Goal: Transaction & Acquisition: Subscribe to service/newsletter

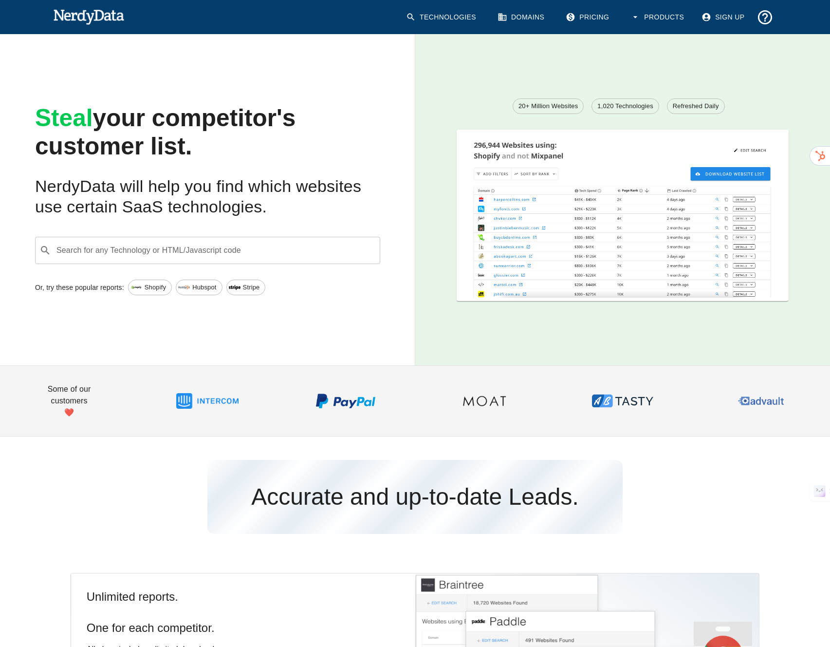
click at [294, 255] on input "Search for any Technology or HTML/Javascript code" at bounding box center [215, 250] width 321 height 19
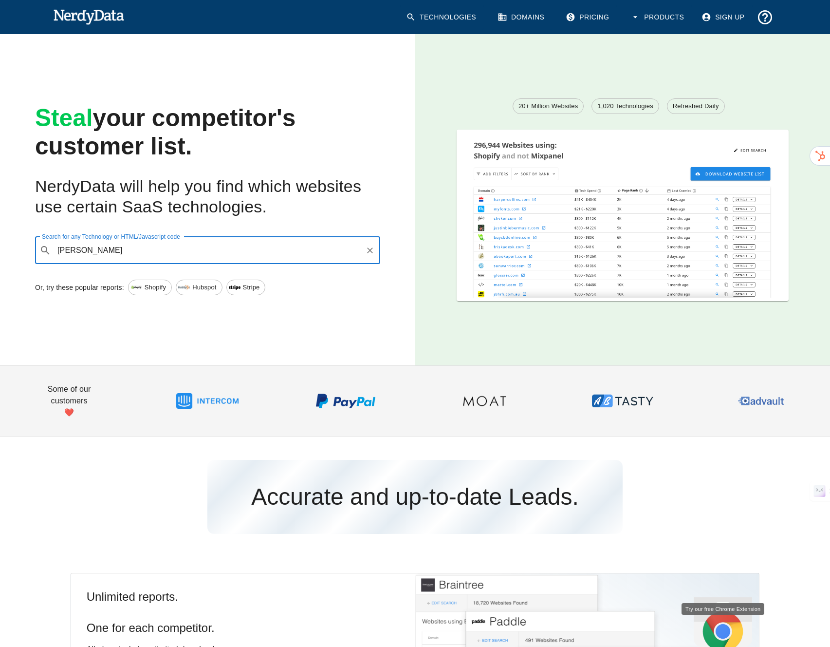
type input "salt"
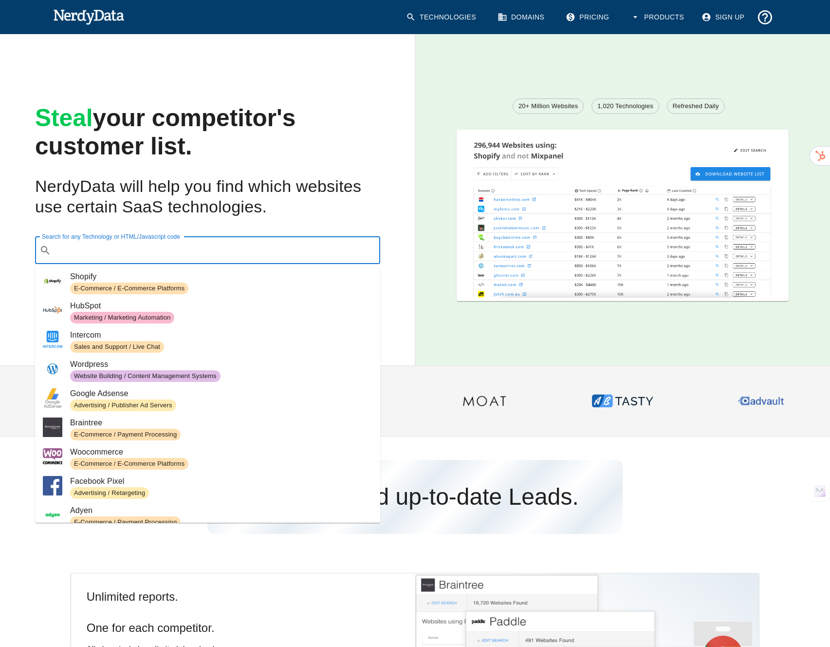
paste input "[URL][DOMAIN_NAME]"
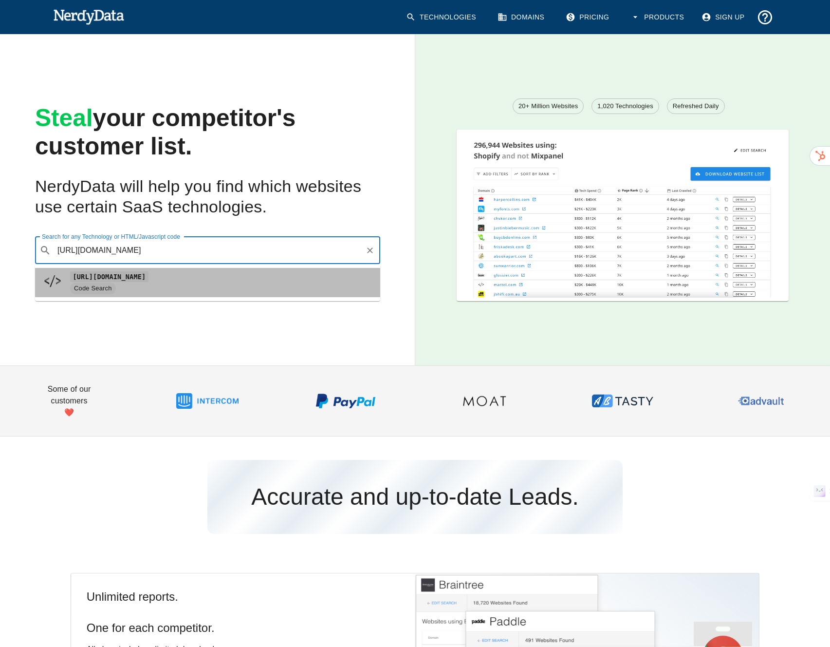
click at [228, 283] on span "Code Search" at bounding box center [221, 289] width 302 height 12
type input "[URL][DOMAIN_NAME]"
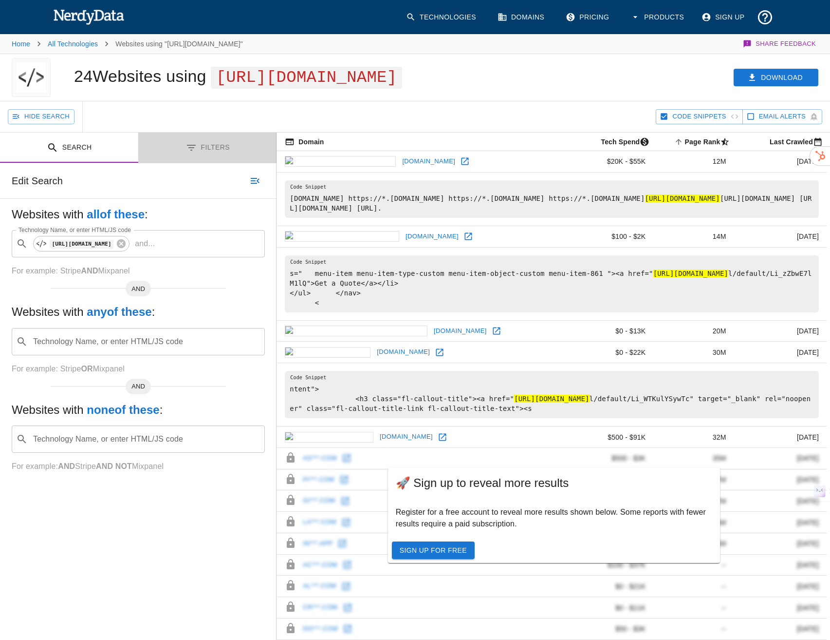
click at [215, 163] on button "Filters" at bounding box center [207, 147] width 138 height 31
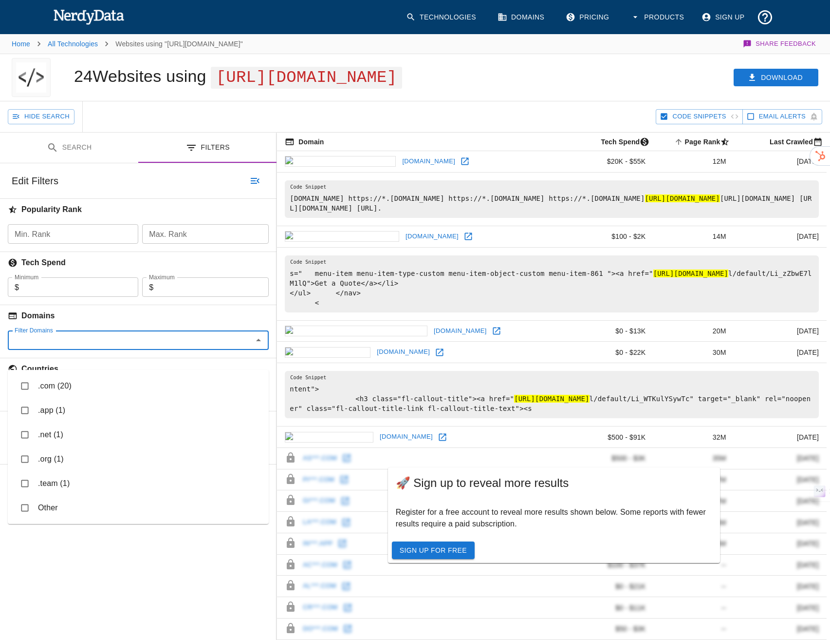
click at [201, 347] on input "Filter Domains" at bounding box center [130, 340] width 239 height 14
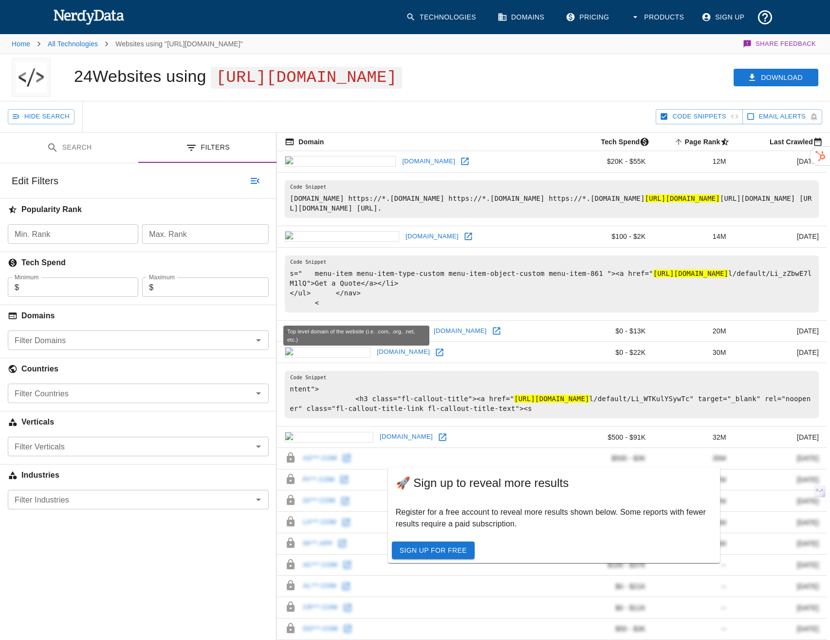
click at [208, 326] on h6 "Domains" at bounding box center [138, 315] width 277 height 21
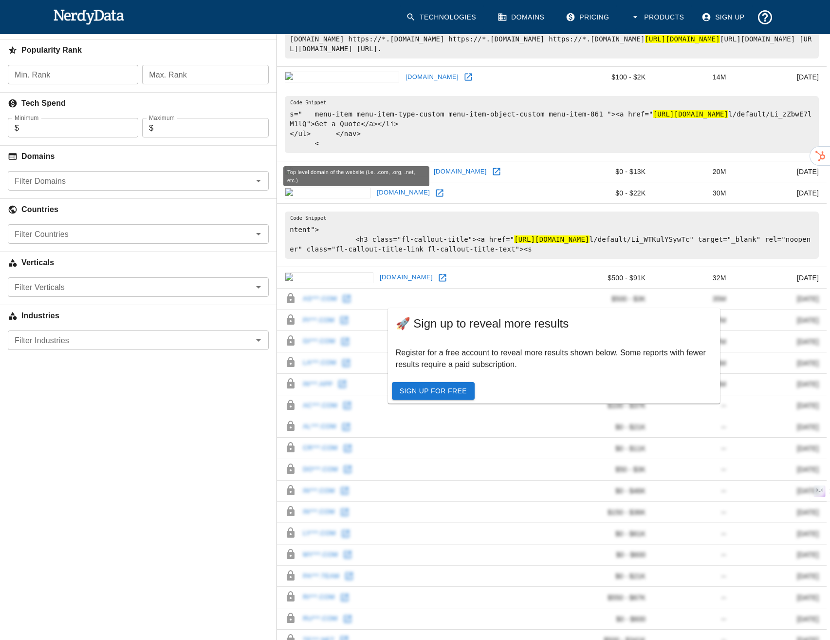
scroll to position [185, 0]
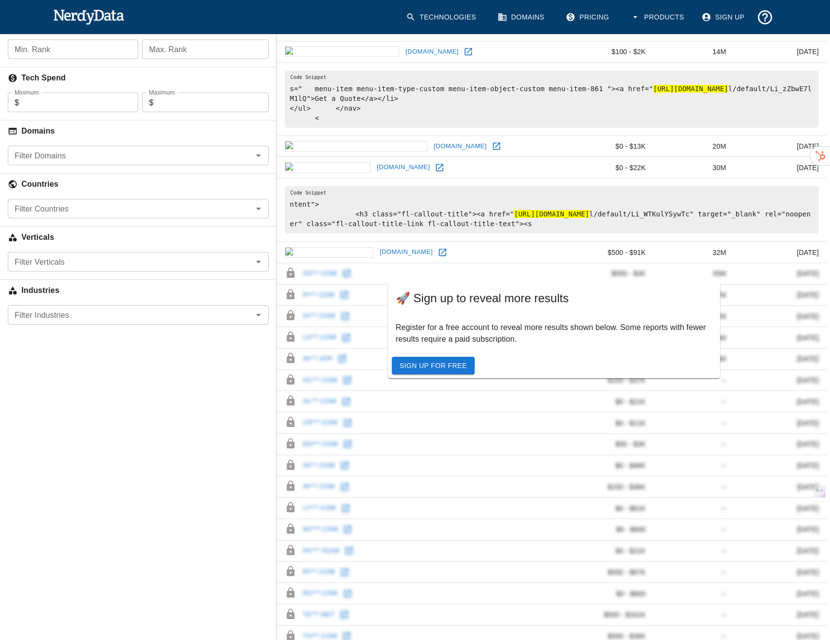
click at [185, 291] on body "Technologies Domains Pricing Products Sign Up Home All Technologies Websites us…" at bounding box center [415, 205] width 830 height 780
click at [122, 477] on div "Search Filters Edit Search Websites with all of these : Technology Name, or ent…" at bounding box center [138, 324] width 277 height 753
click at [447, 375] on link "Sign Up For Free" at bounding box center [433, 366] width 83 height 18
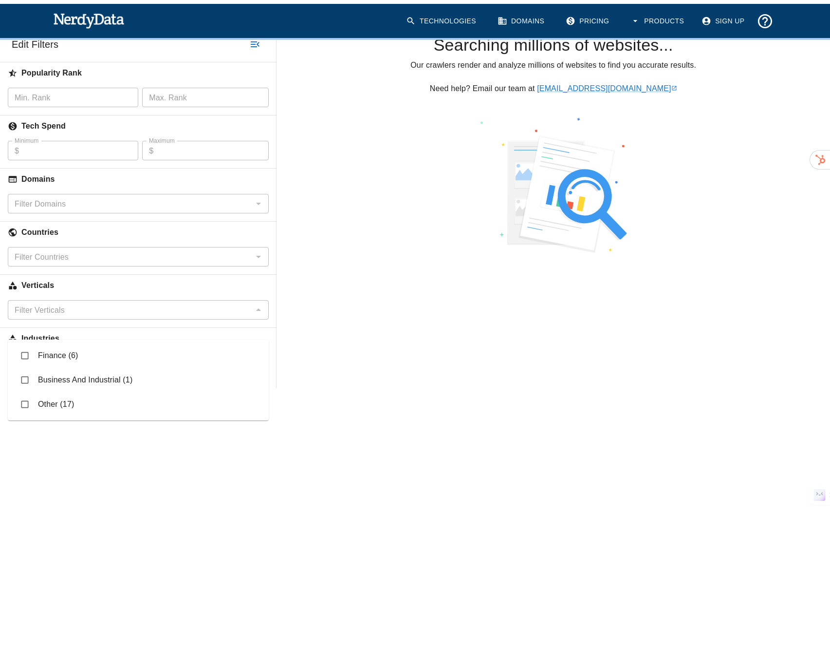
scroll to position [160, 0]
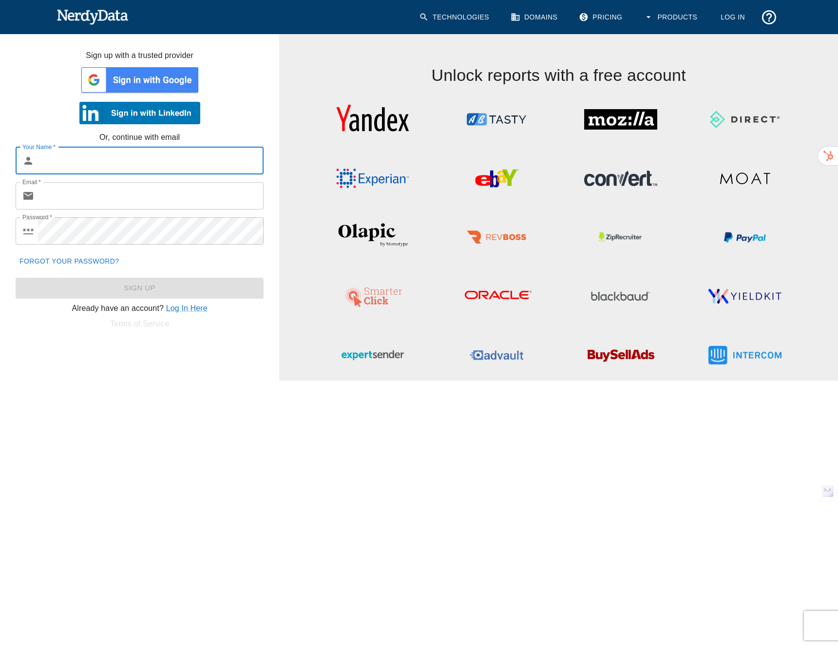
click at [180, 81] on img at bounding box center [139, 79] width 121 height 29
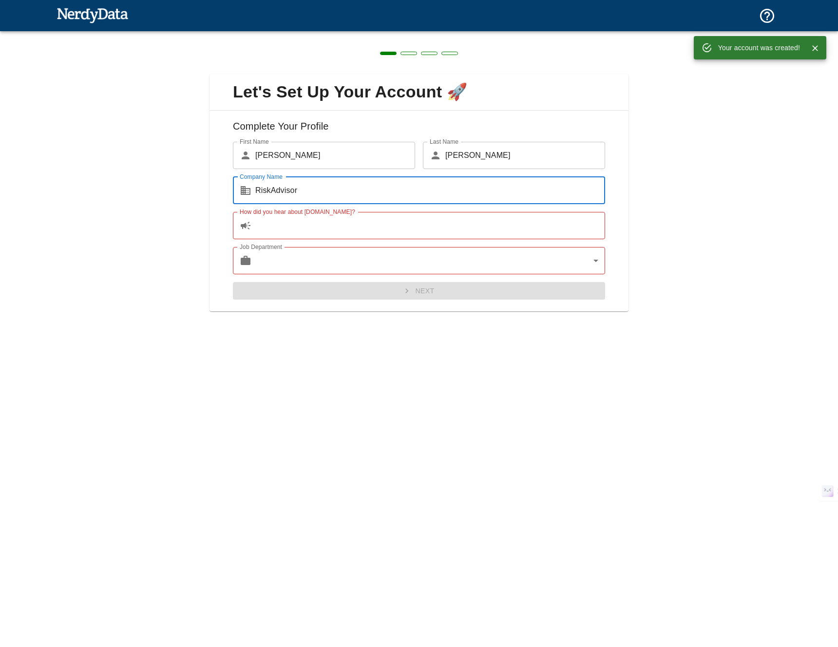
type input "RiskAdvisor"
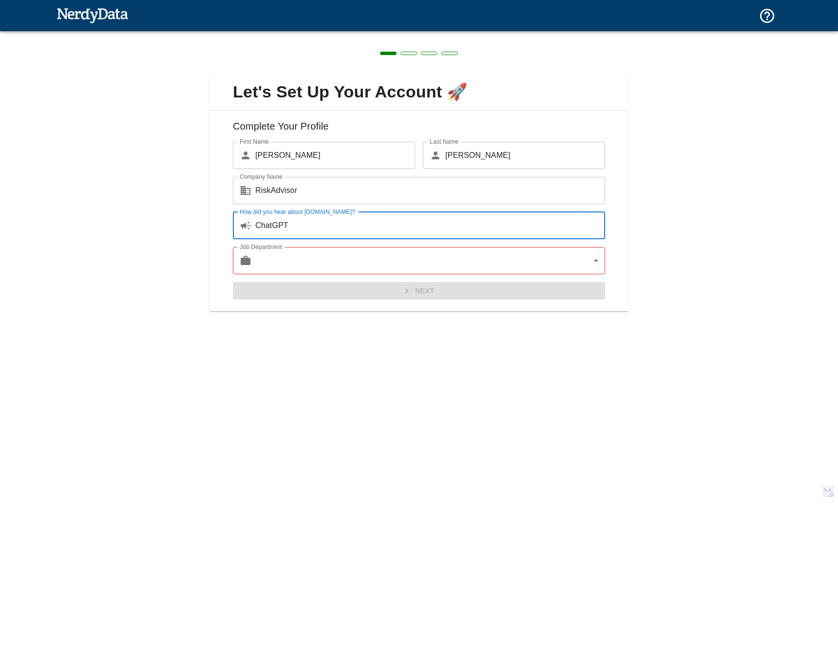
type input "ChatGPT"
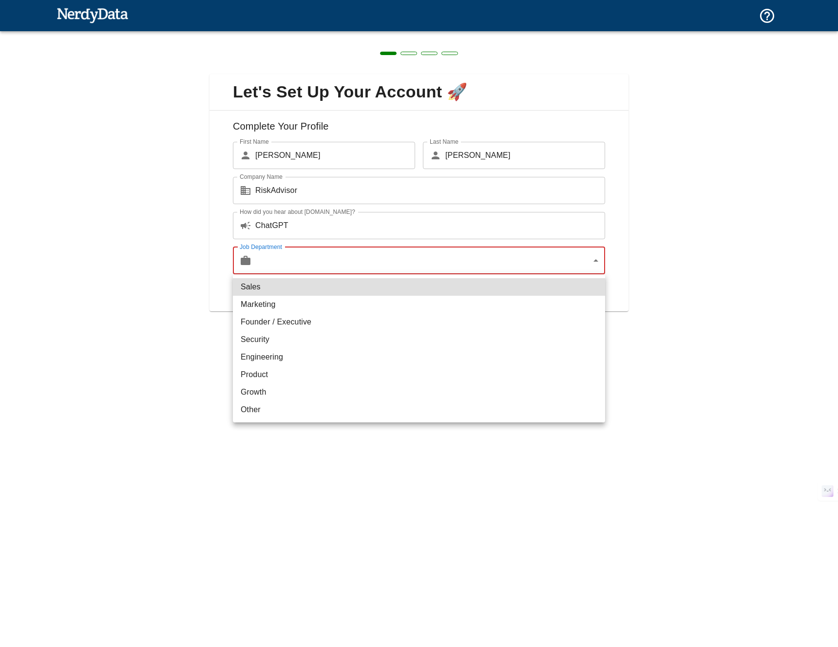
click at [445, 34] on body "Technologies Domains Pricing Products Create a Report Create a list of websites…" at bounding box center [419, 17] width 838 height 34
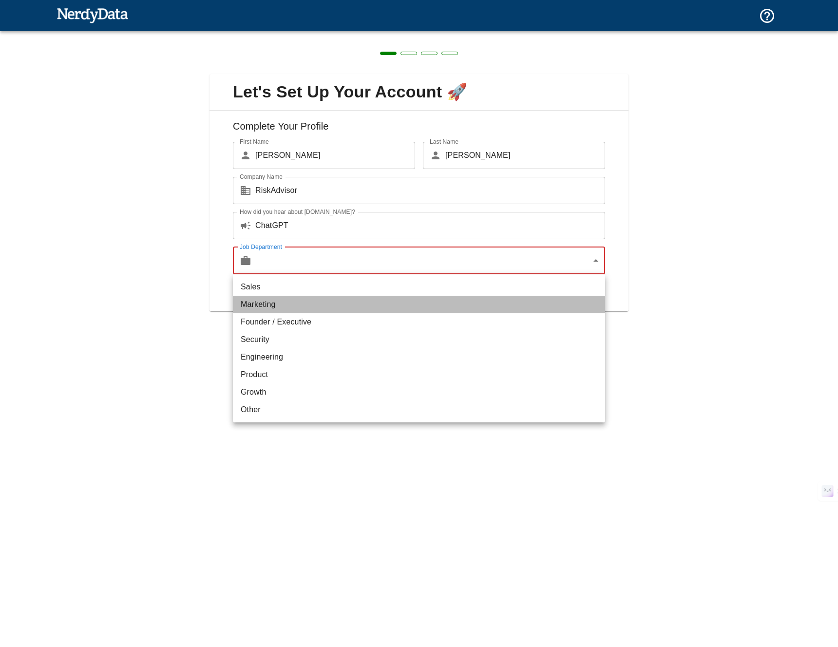
click at [419, 312] on li "Marketing" at bounding box center [419, 305] width 372 height 18
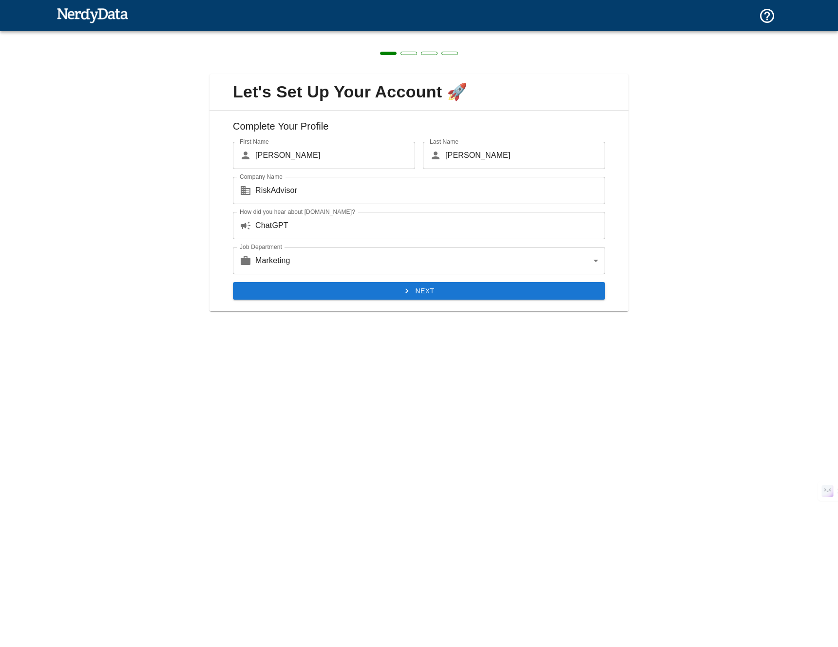
click at [401, 34] on body "Technologies Domains Pricing Products Create a Report Create a list of websites…" at bounding box center [419, 17] width 838 height 34
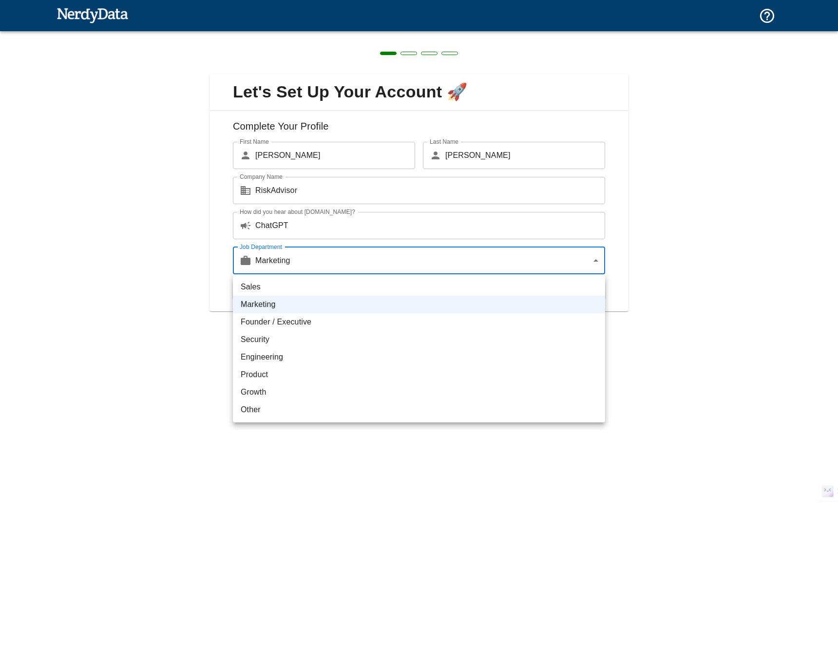
click at [360, 320] on li "Founder / Executive" at bounding box center [419, 322] width 372 height 18
type input "exec"
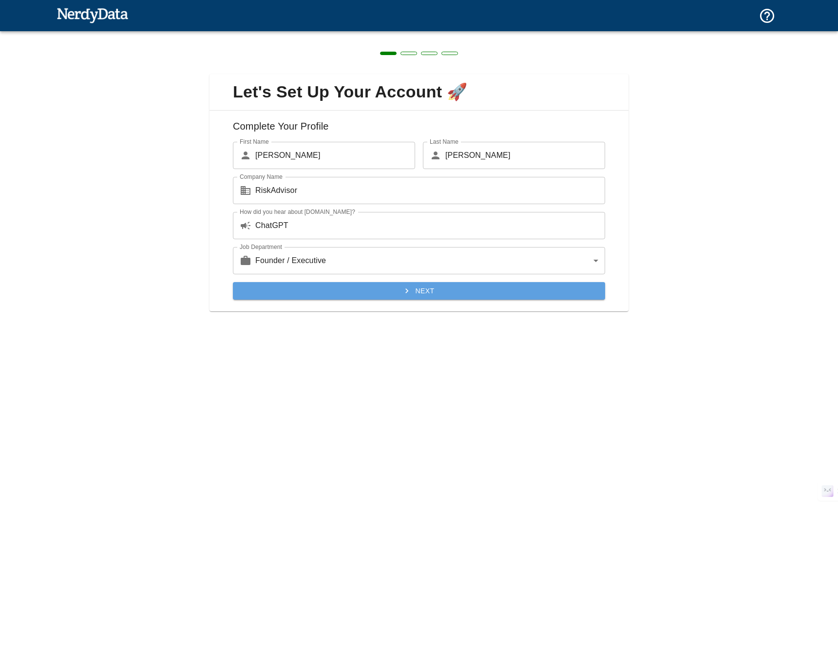
click at [429, 290] on button "Next" at bounding box center [419, 291] width 372 height 18
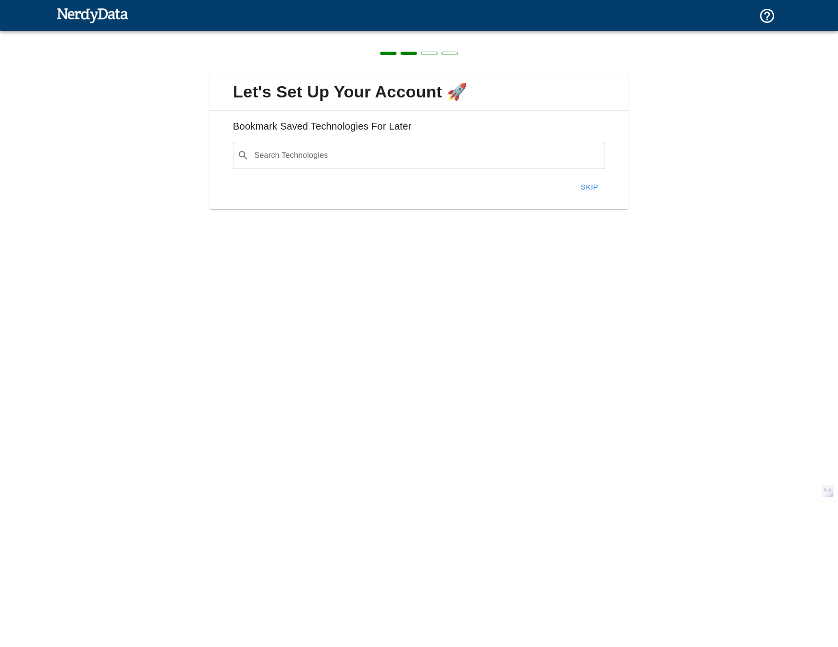
click at [373, 168] on div "​ Search Technologies" at bounding box center [419, 155] width 372 height 27
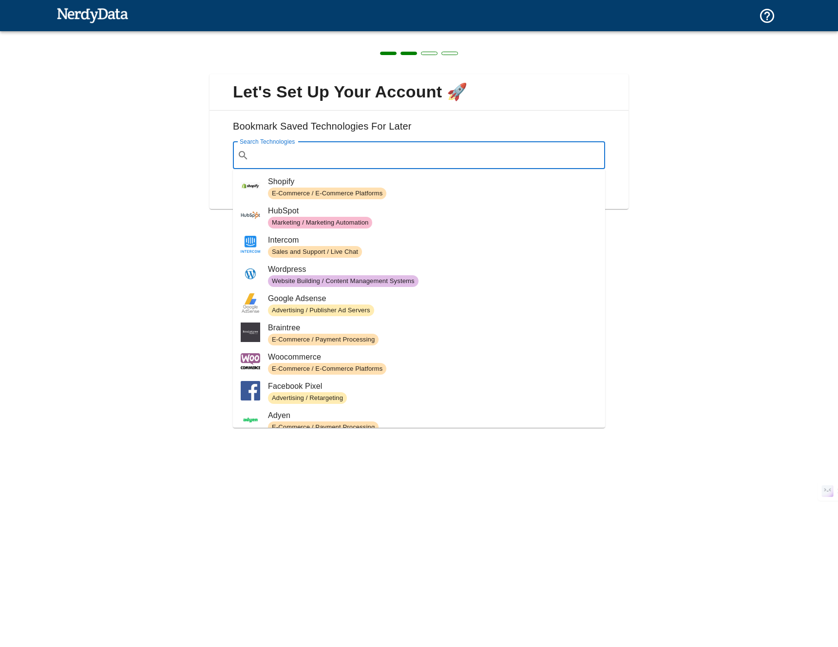
click at [469, 121] on h6 "Bookmark Saved Technologies For Later" at bounding box center [418, 129] width 403 height 23
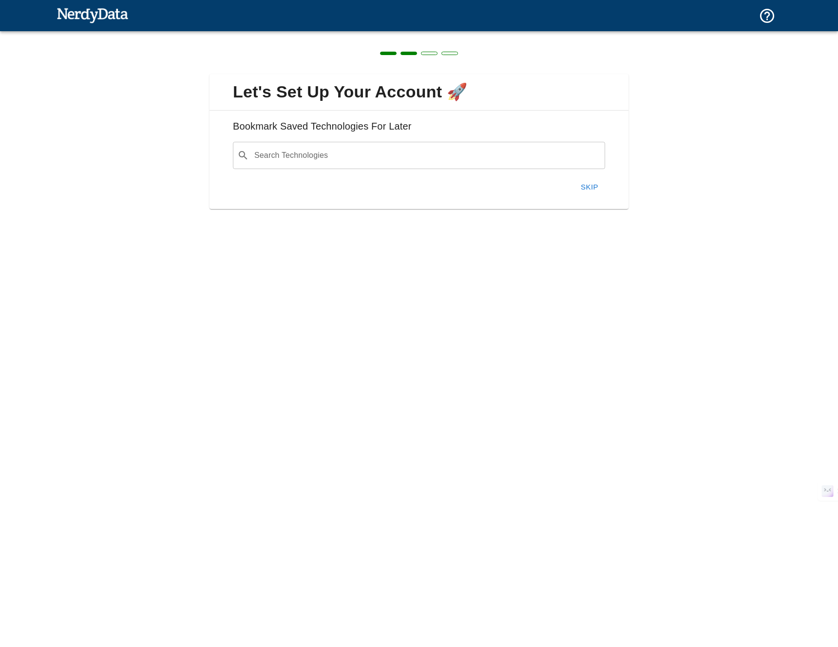
click at [583, 188] on button "Skip" at bounding box center [589, 187] width 31 height 20
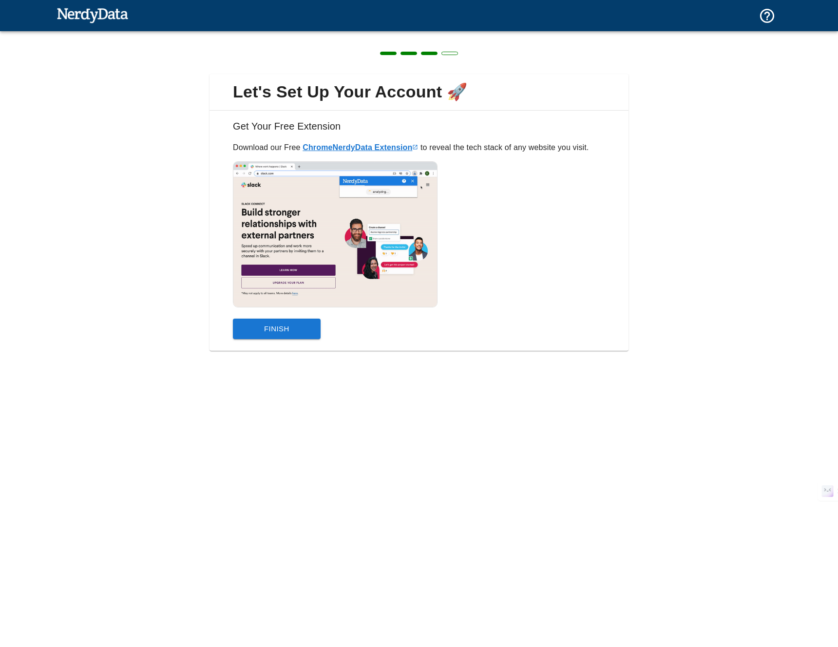
click at [371, 146] on link "Chrome NerdyData Extension" at bounding box center [359, 147] width 115 height 8
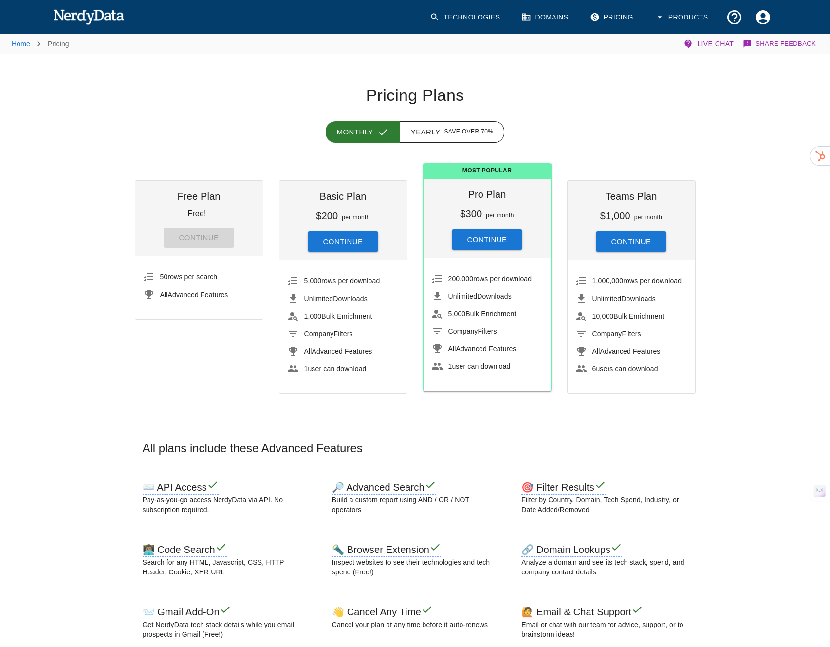
click at [534, 17] on link "Domains" at bounding box center [546, 17] width 60 height 29
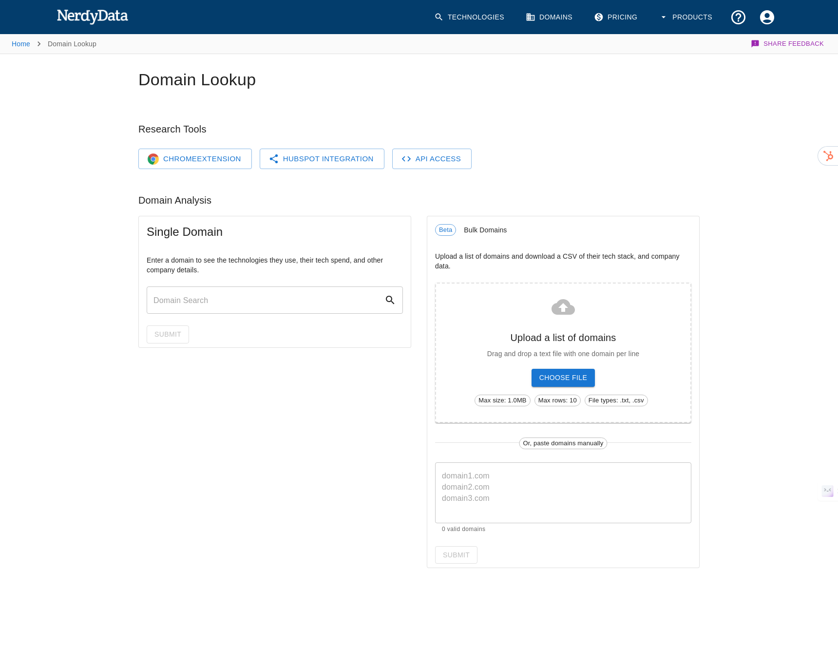
click at [321, 162] on link "HubSpot Integration" at bounding box center [322, 159] width 125 height 20
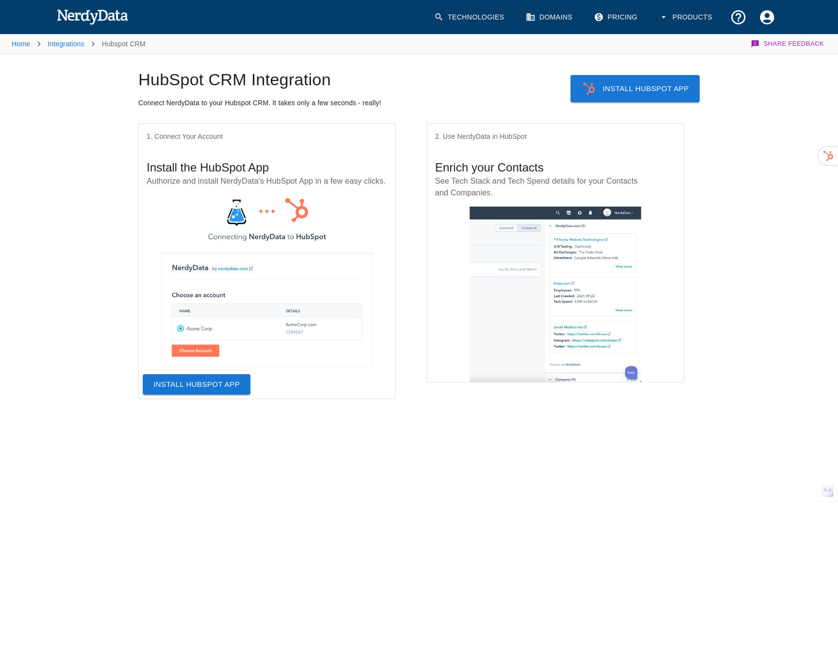
click at [189, 386] on link "Install Hubspot App" at bounding box center [197, 384] width 108 height 20
click at [691, 22] on button "Products" at bounding box center [686, 17] width 67 height 29
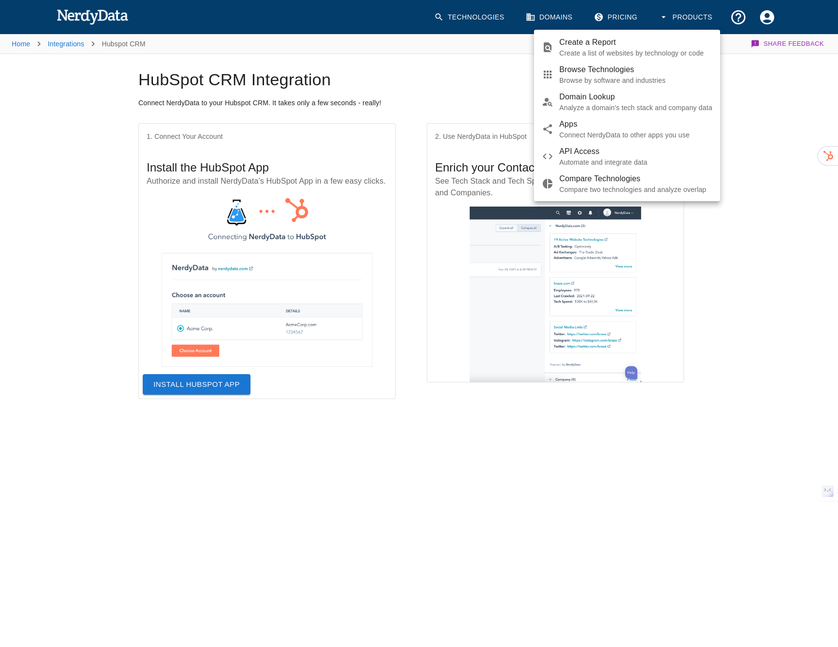
click at [693, 19] on div at bounding box center [419, 323] width 838 height 647
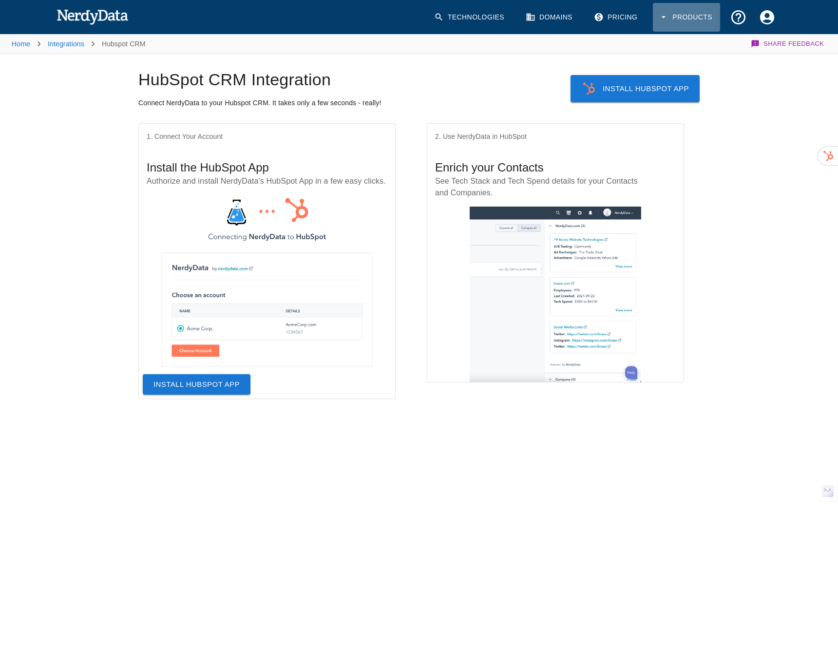
click at [693, 19] on button "Products" at bounding box center [686, 17] width 67 height 29
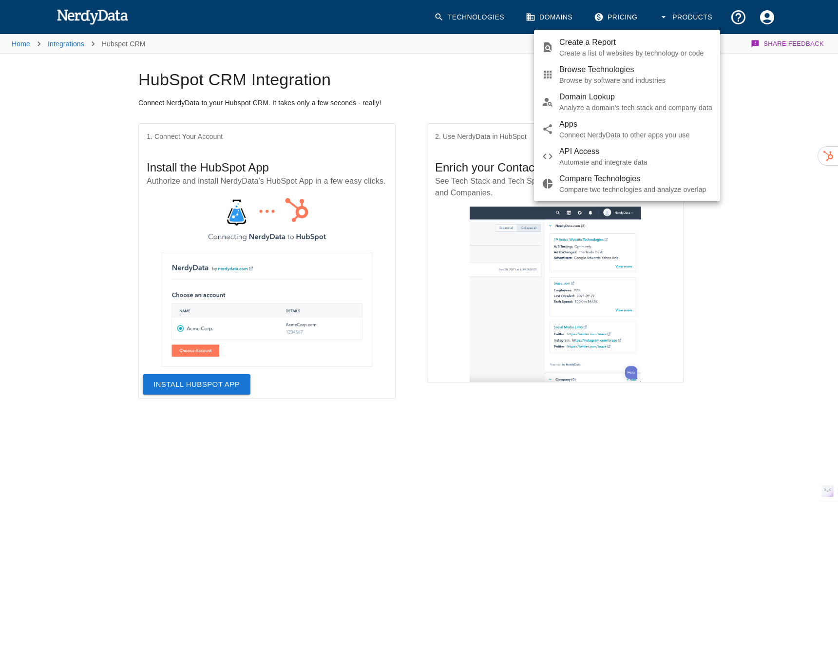
click at [738, 13] on div at bounding box center [419, 323] width 838 height 647
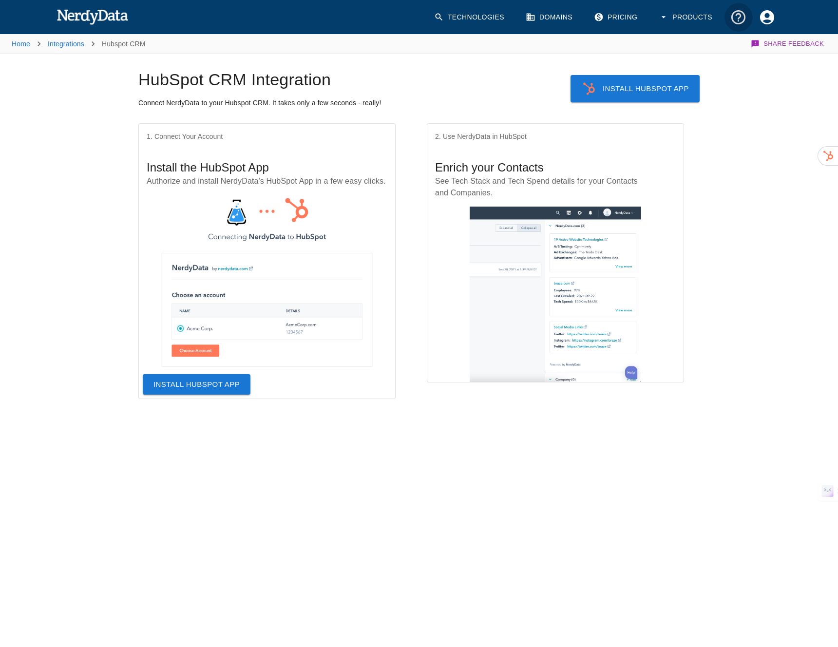
click at [739, 17] on icon "Support and Documentation" at bounding box center [738, 17] width 14 height 14
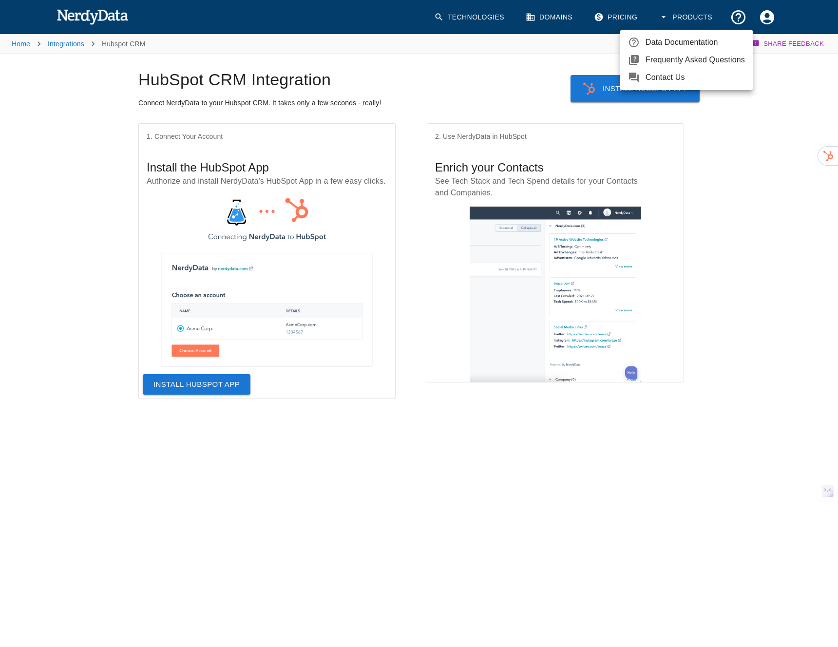
click at [710, 57] on span "Frequently Asked Questions" at bounding box center [694, 60] width 99 height 12
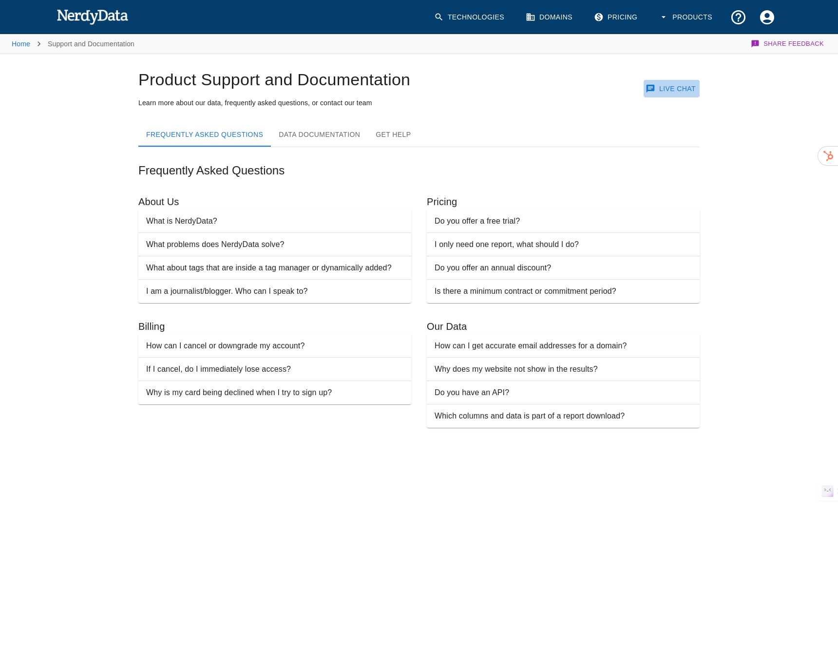
click at [674, 93] on button "Live Chat" at bounding box center [671, 89] width 56 height 18
